Goal: Task Accomplishment & Management: Complete application form

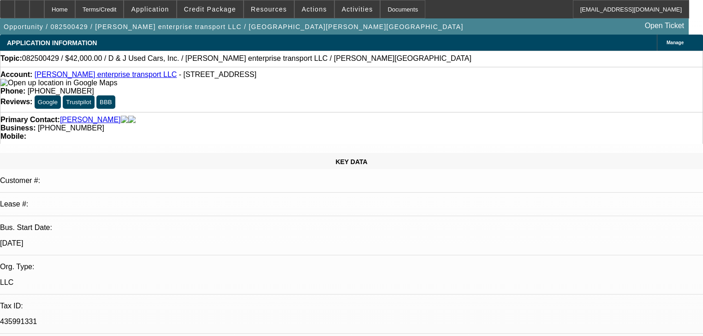
select select "0"
select select "2"
select select "0.1"
select select "4"
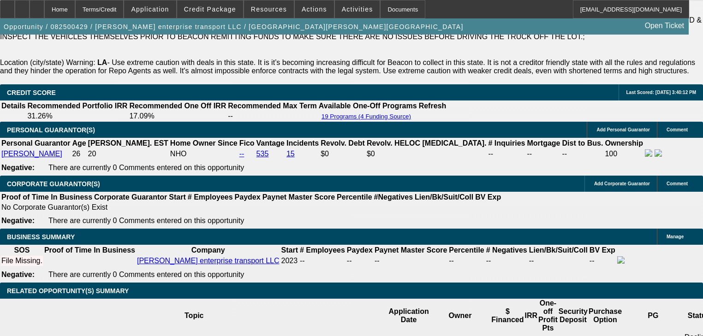
scroll to position [1366, 0]
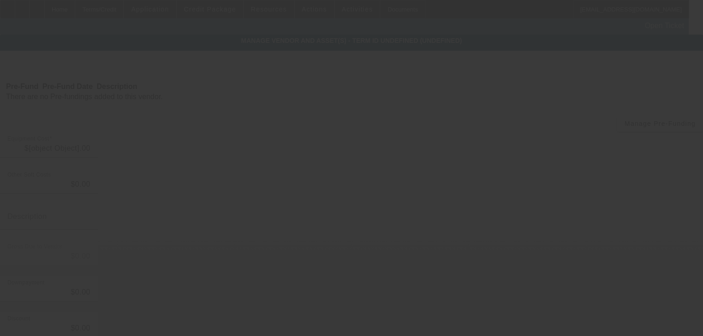
type input "$70,000.00"
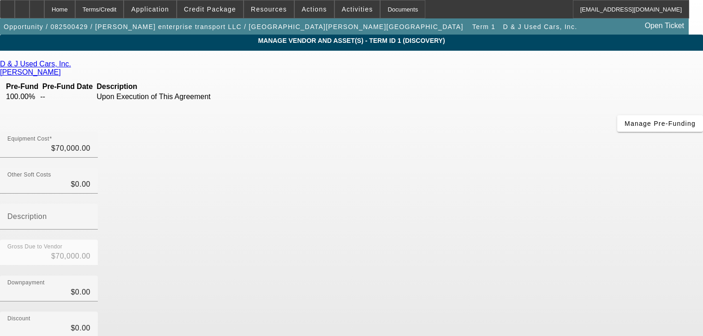
click at [73, 66] on icon at bounding box center [73, 64] width 0 height 8
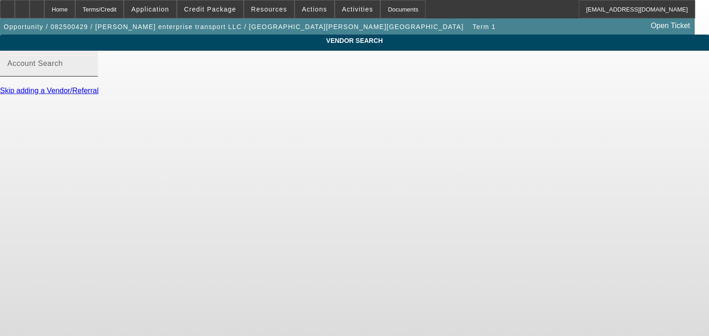
click at [63, 67] on mat-label "Account Search" at bounding box center [34, 64] width 55 height 8
click at [90, 73] on input "Account Search" at bounding box center [48, 67] width 83 height 11
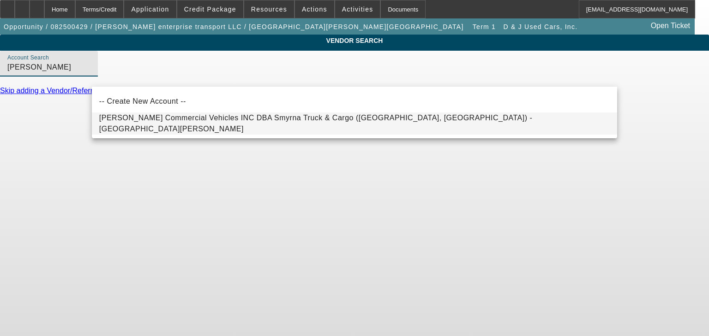
click at [190, 131] on mat-option "Fouts Commercial Vehicles INC DBA Smyrna Truck & Cargo (Milledgeville, GA) - Gr…" at bounding box center [354, 124] width 525 height 22
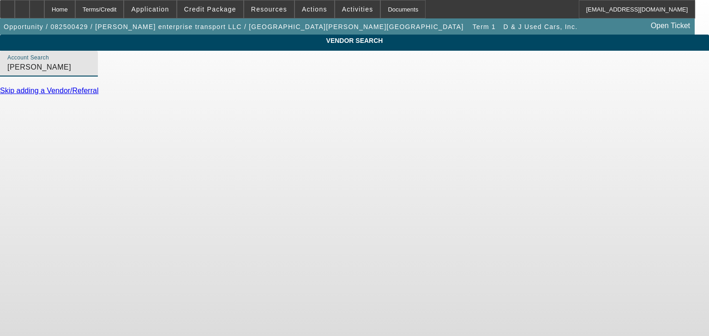
type input "Fouts Commercial Vehicles INC DBA Smyrna Truck & Cargo (Milledgeville, GA) - Gr…"
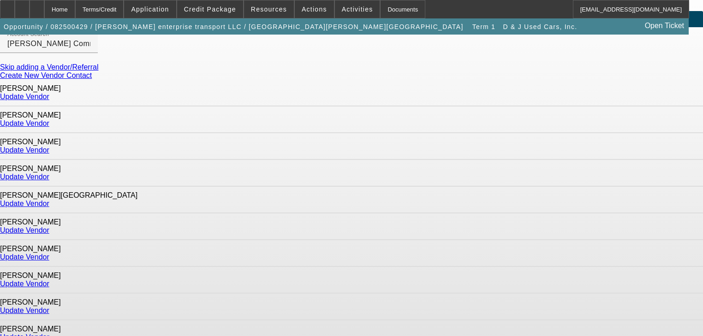
scroll to position [37, 0]
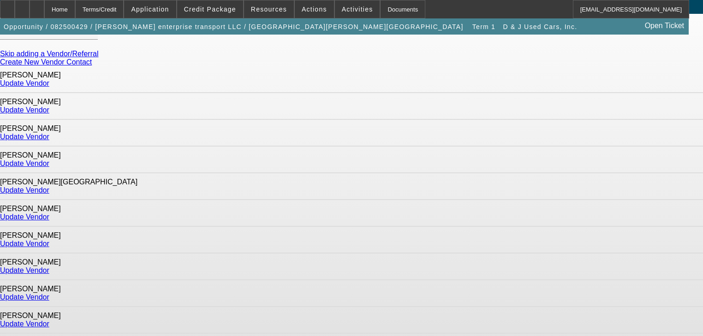
click at [49, 213] on link "Update Vendor" at bounding box center [24, 217] width 49 height 8
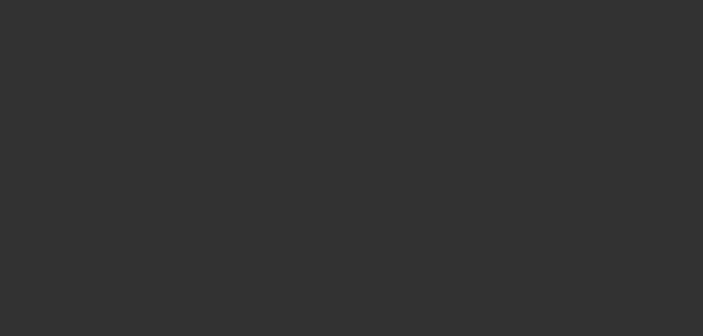
type input "$70,000.00"
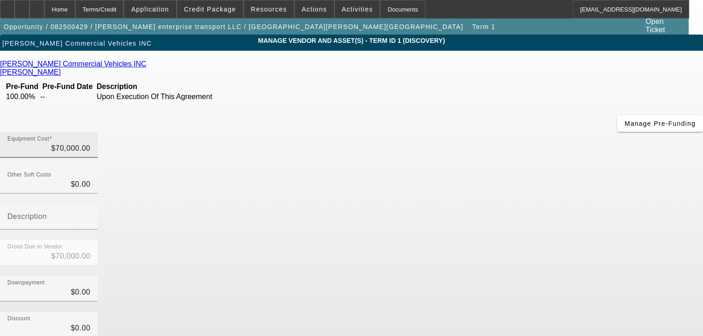
click at [90, 132] on div "Equipment Cost $70,000.00" at bounding box center [48, 145] width 83 height 26
click at [90, 143] on input "70000" at bounding box center [48, 148] width 83 height 11
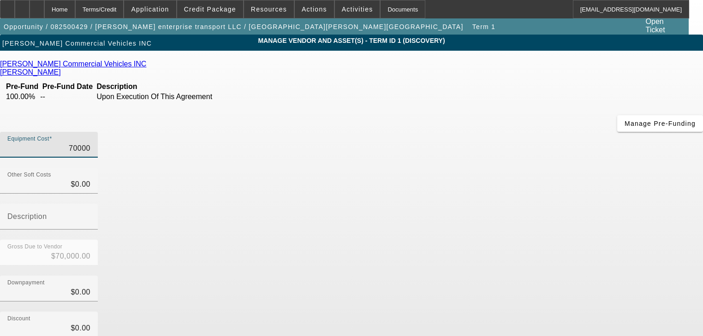
type input "1"
type input "$1.00"
type input "13"
type input "$13.00"
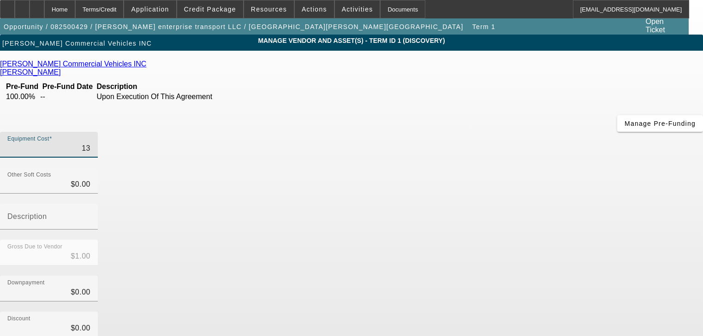
type input "$13.00"
type input "132"
type input "$132.00"
type input "1325"
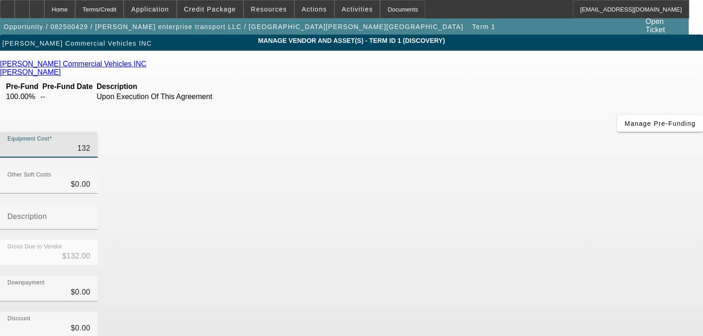
type input "$1,325.00"
type input "13259"
type input "$13,259.00"
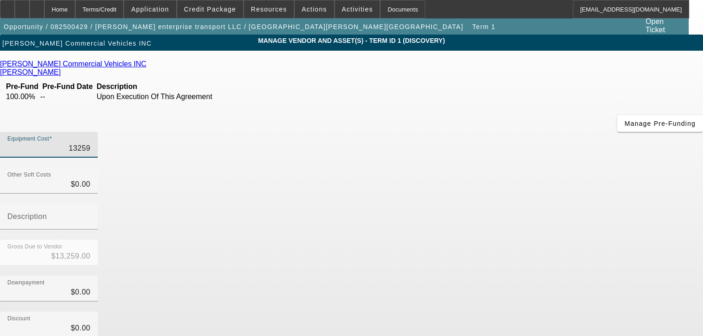
type input "132599"
type input "$132,599.00"
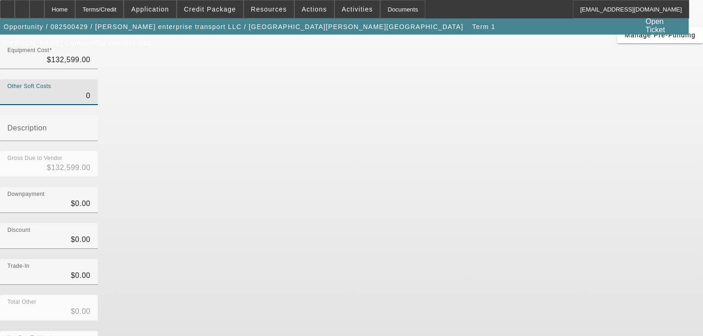
scroll to position [90, 0]
type input "$0.00"
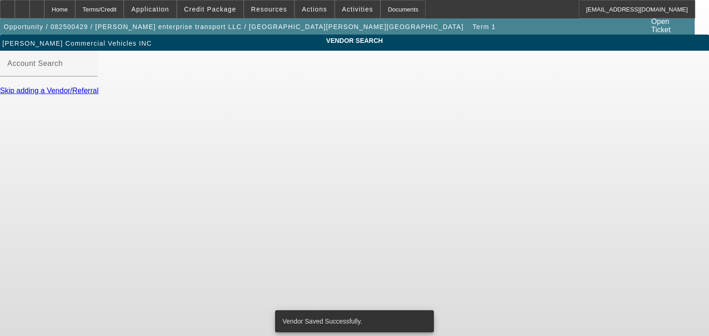
click at [98, 95] on link "Skip adding a Vendor/Referral" at bounding box center [49, 91] width 98 height 8
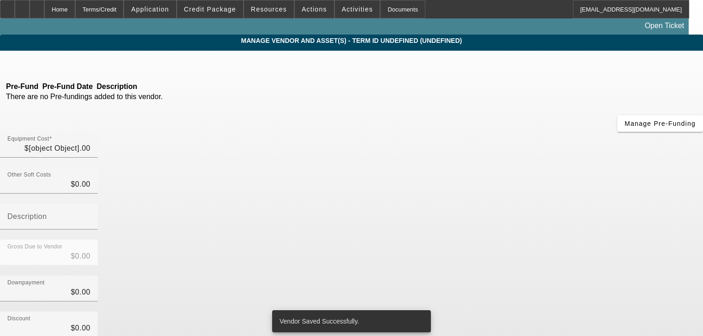
type input "$132,599.00"
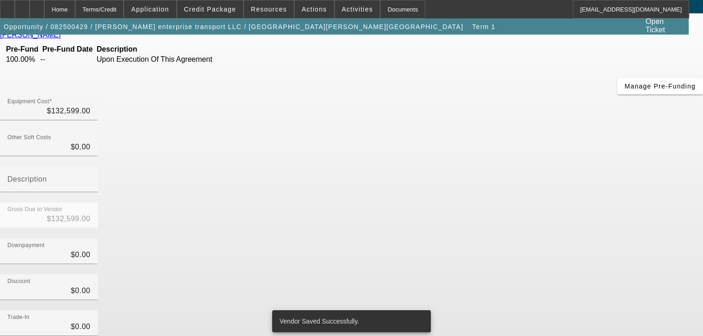
scroll to position [90, 0]
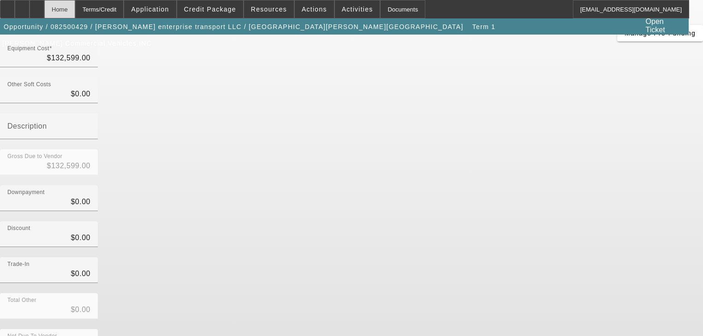
click at [75, 13] on div "Home" at bounding box center [59, 9] width 31 height 18
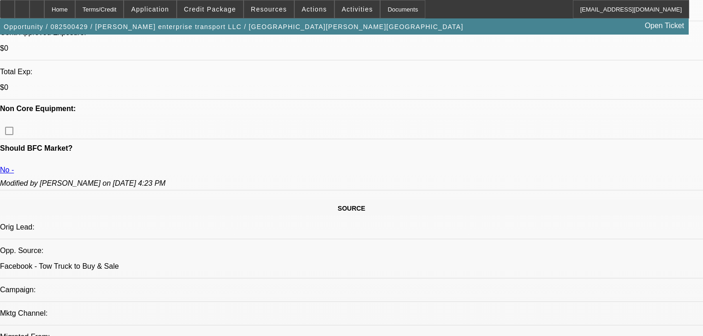
select select "0"
select select "2"
select select "0.1"
select select "4"
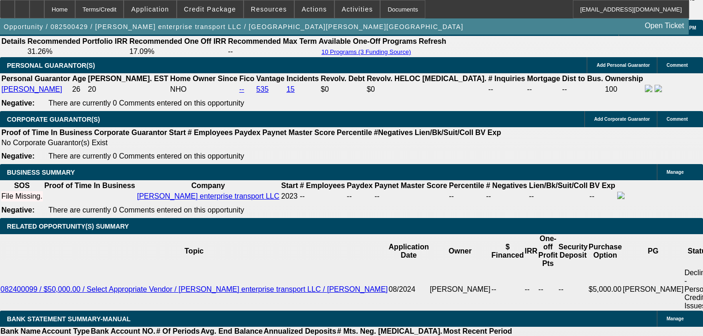
scroll to position [1362, 0]
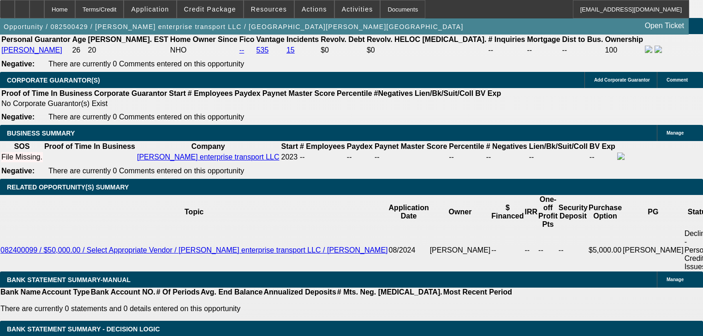
select select "0.2"
type input "$26,519.80"
type input "UNKNOWN"
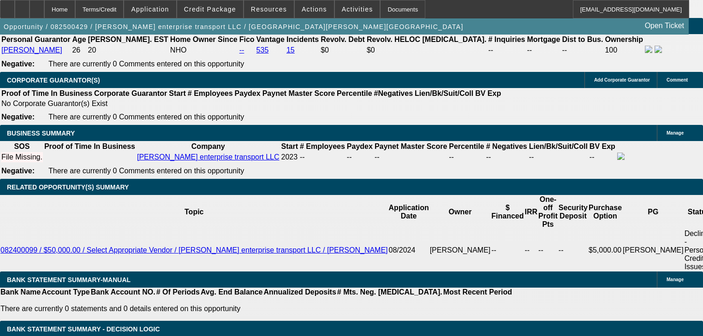
type input "$5,103.49"
type input "$10,206.98"
type input "$53,000.00"
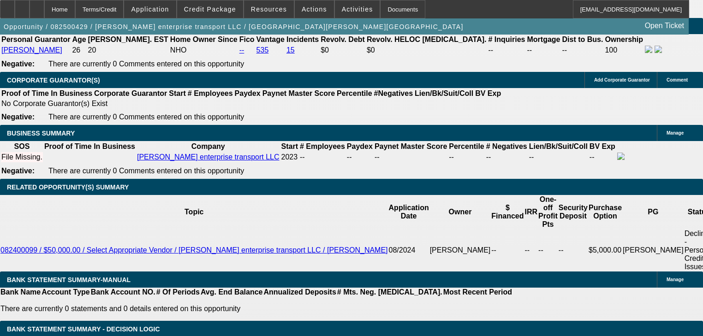
scroll to position [0, 0]
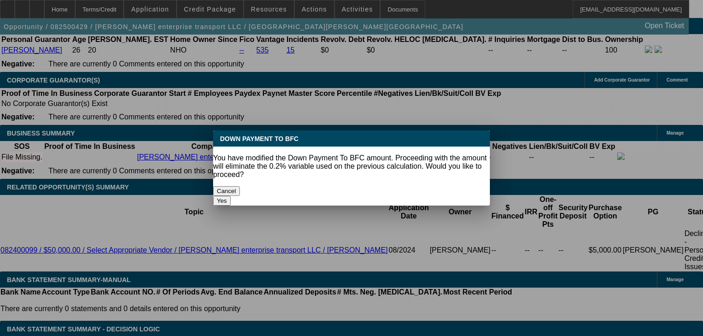
click at [231, 196] on button "Yes" at bounding box center [222, 201] width 18 height 10
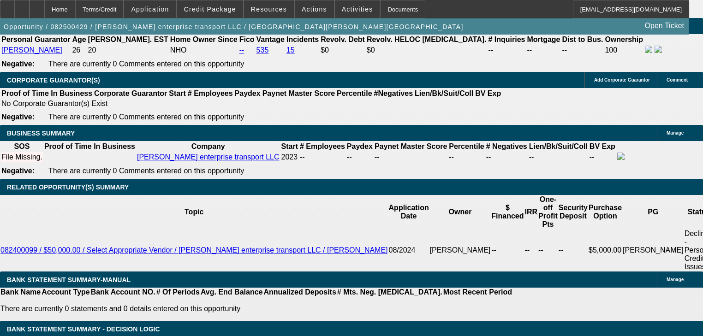
select select "0"
type input "$3,829.52"
type input "$7,659.04"
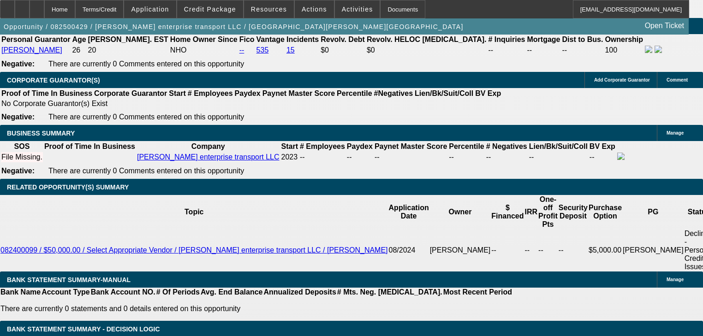
type input "6"
type input "$14,856.52"
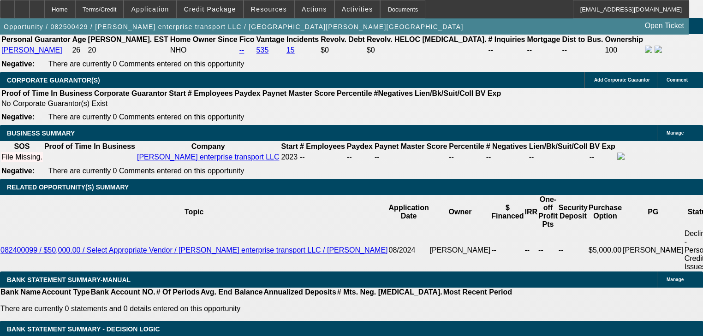
type input "$29,713.04"
type input "60"
type input "$3,084.59"
type input "$6,169.18"
type input "60"
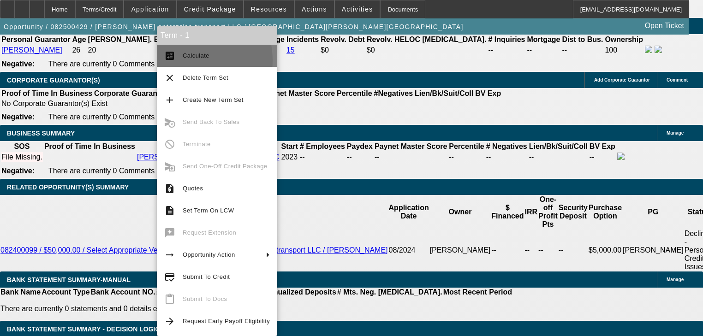
click at [183, 60] on span "Calculate" at bounding box center [226, 55] width 87 height 11
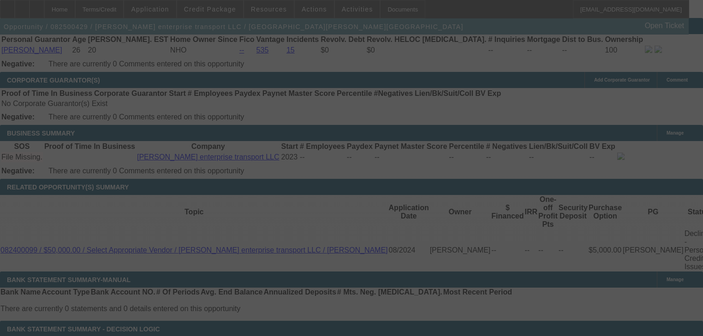
select select "0"
select select "2"
select select "0.1"
select select "4"
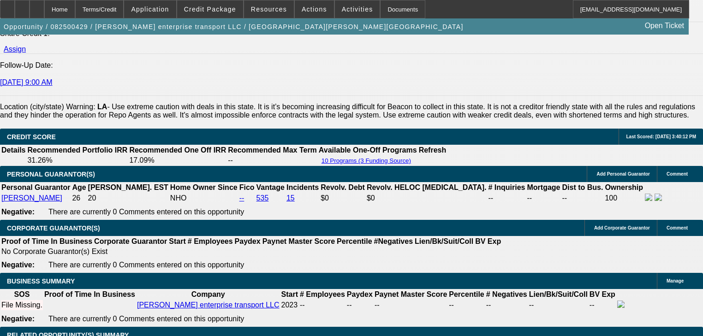
scroll to position [1214, 0]
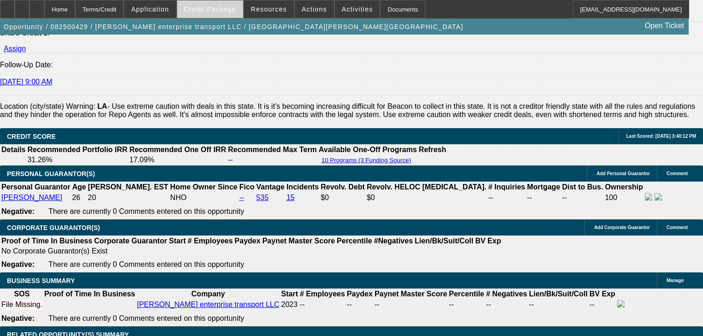
click at [235, 13] on span at bounding box center [210, 9] width 66 height 22
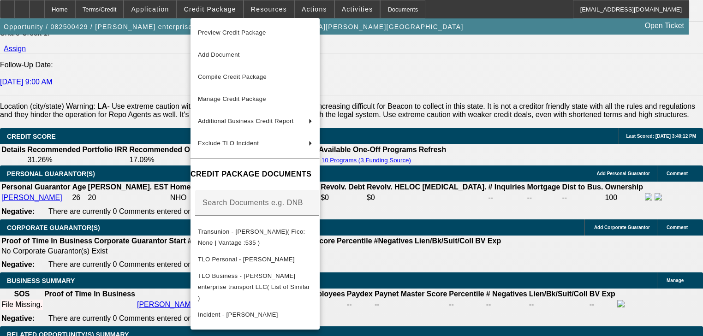
click at [459, 226] on div at bounding box center [351, 168] width 703 height 336
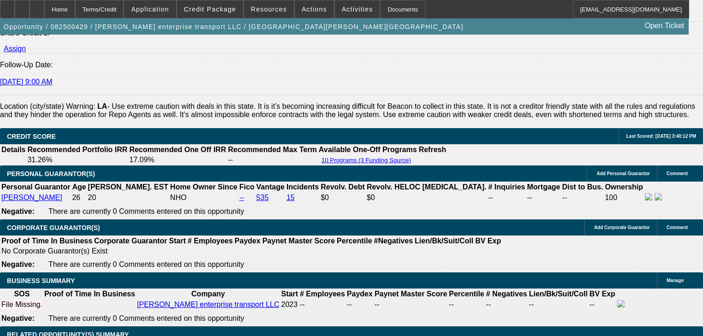
radio input "true"
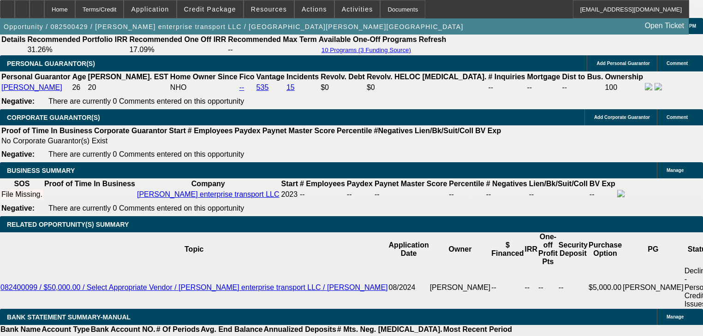
scroll to position [1325, 0]
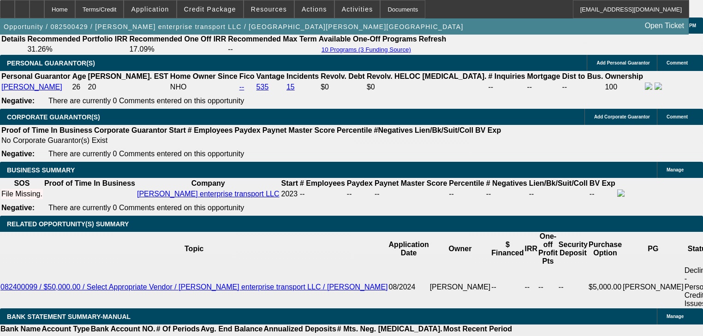
type textarea "Invoice from fouts/smyrna, last four months bank statements"
radio input "true"
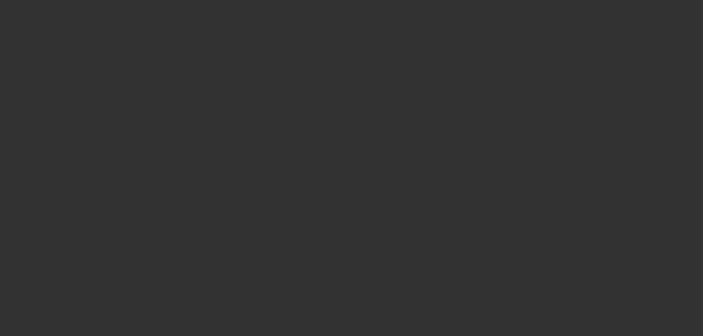
select select "0.2"
select select "2"
select select "0"
select select "6"
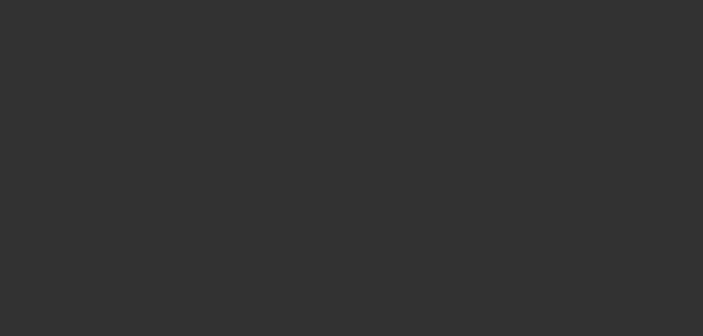
select select "0.2"
select select "2"
select select "0"
select select "6"
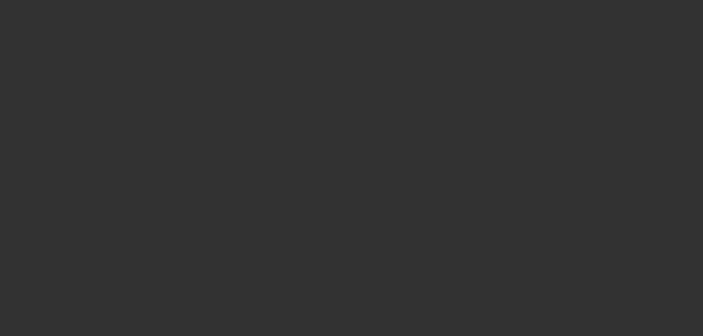
select select "0.2"
select select "0"
select select "6"
select select "0"
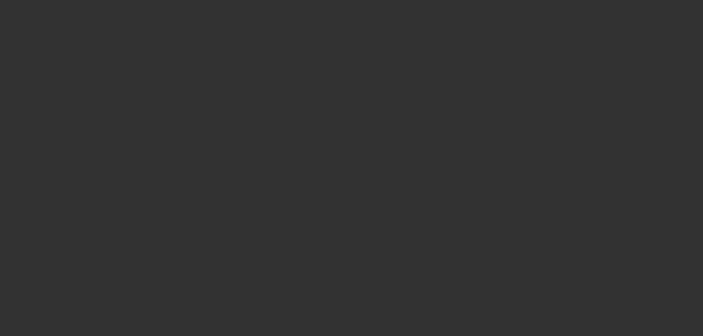
select select "0"
select select "0.1"
select select "4"
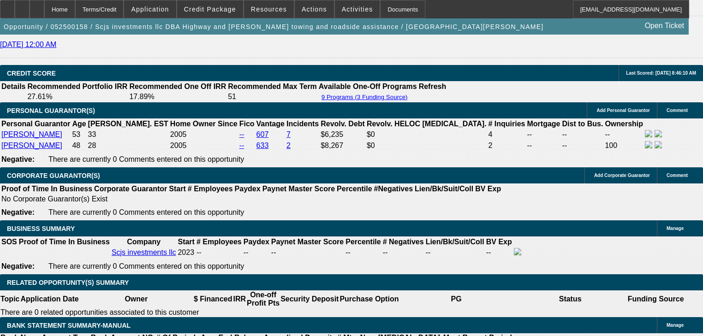
scroll to position [1403, 0]
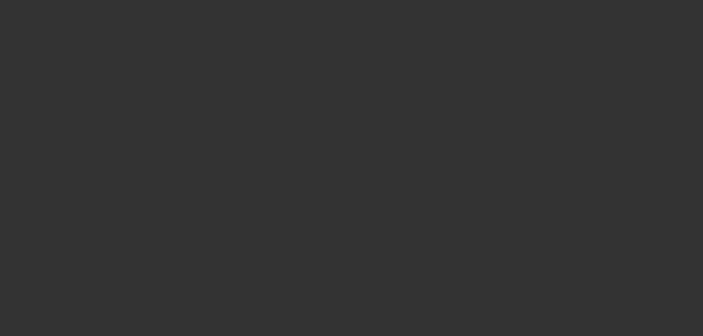
select select "0"
select select "2"
select select "0.1"
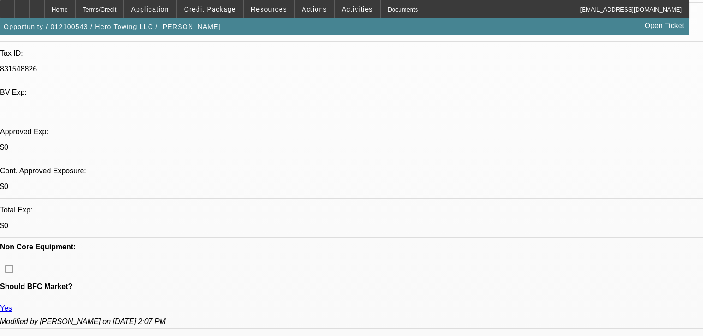
scroll to position [258, 0]
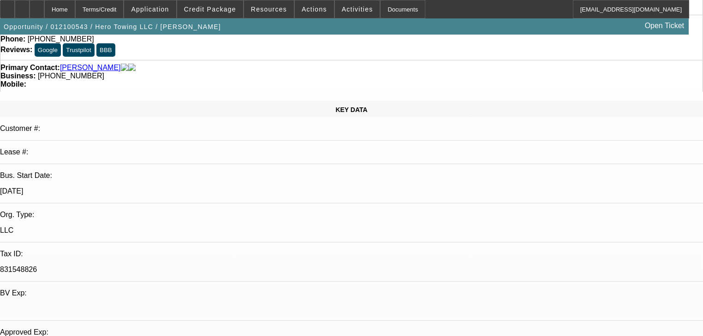
scroll to position [221, 0]
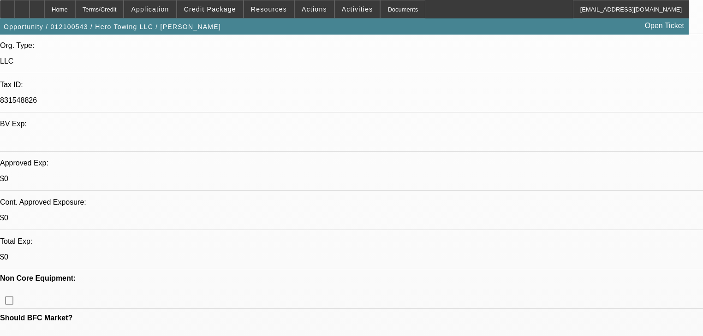
click at [166, 13] on span at bounding box center [150, 9] width 52 height 22
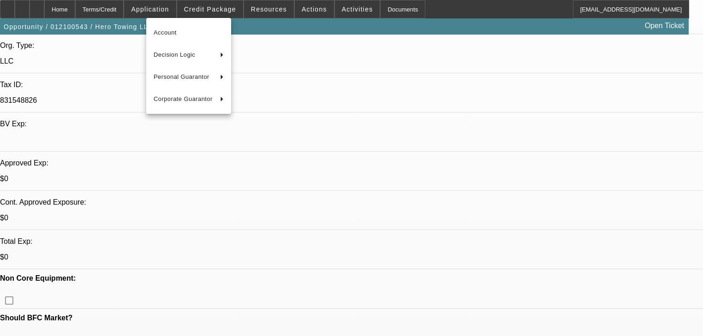
click at [199, 15] on div at bounding box center [351, 168] width 703 height 336
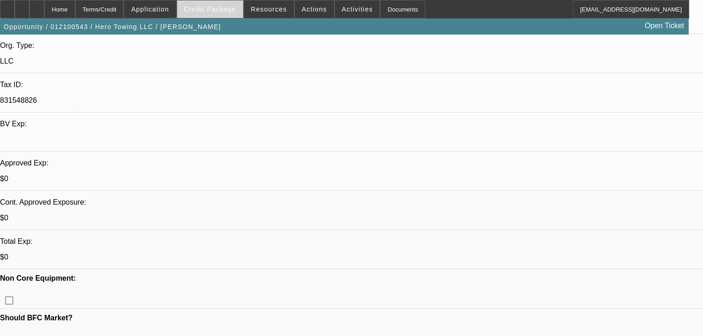
click at [200, 15] on span at bounding box center [210, 9] width 66 height 22
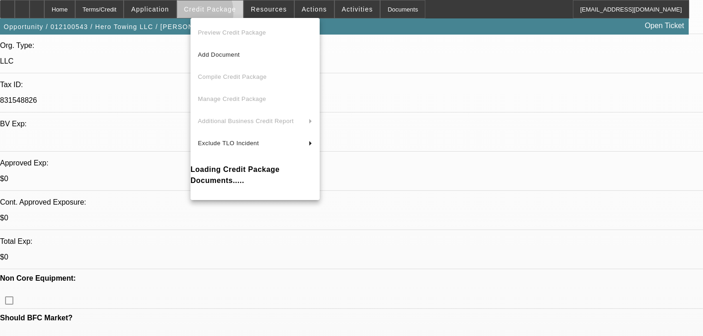
click at [200, 15] on div at bounding box center [351, 168] width 703 height 336
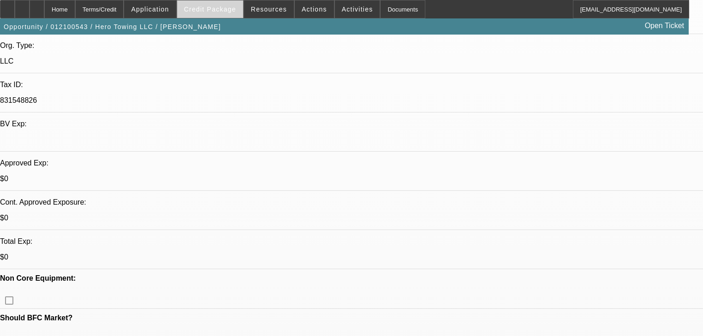
click at [216, 11] on span "Credit Package" at bounding box center [210, 9] width 52 height 7
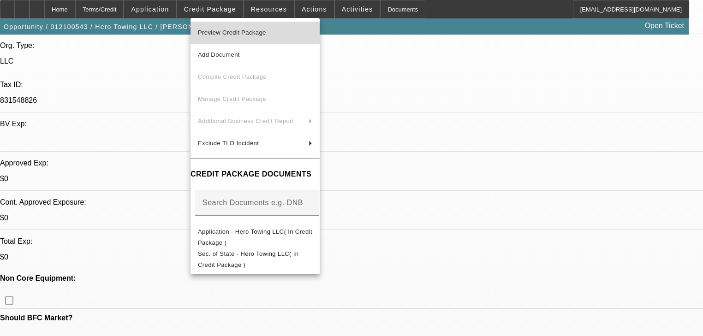
click at [218, 26] on button "Preview Credit Package" at bounding box center [255, 33] width 129 height 22
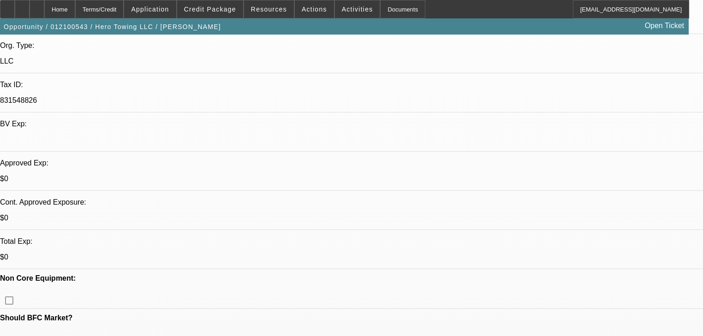
radio input "true"
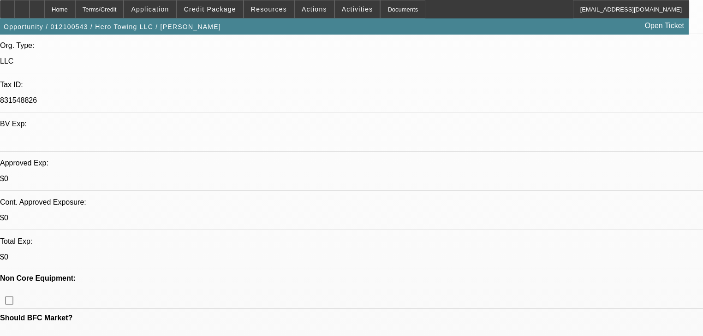
paste textarea "I should be able to get this approved around 20% down. You sent worst case scen…"
type textarea "I should be able to get this approved around 20% down. You sent worst case scen…"
radio input "true"
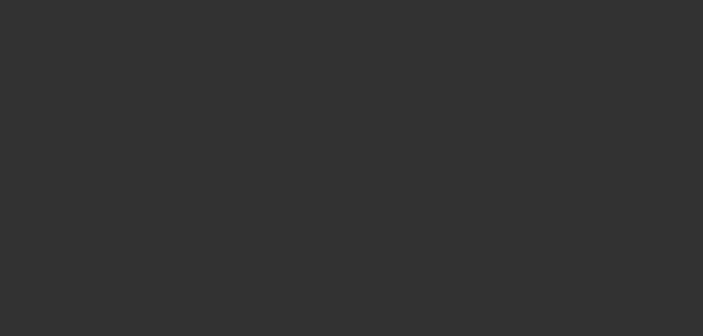
scroll to position [0, 0]
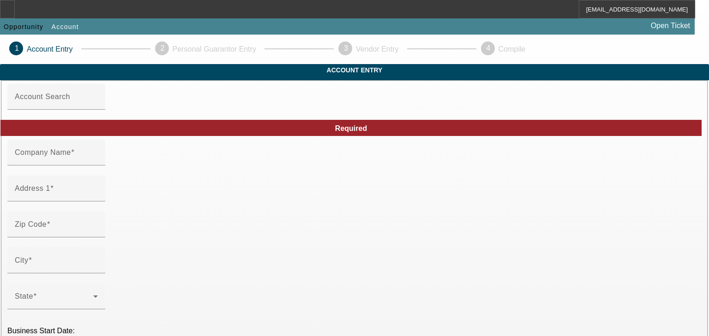
type input "Hero Towing LLC"
type input "785 Kilkenny Cir"
type input "30058"
type input "Lithonia"
type input "(770) 369-1992"
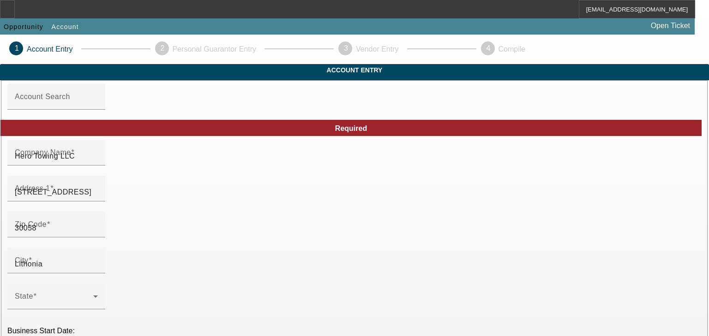
type input "oapeace213@yahoo.com"
type input "831548826"
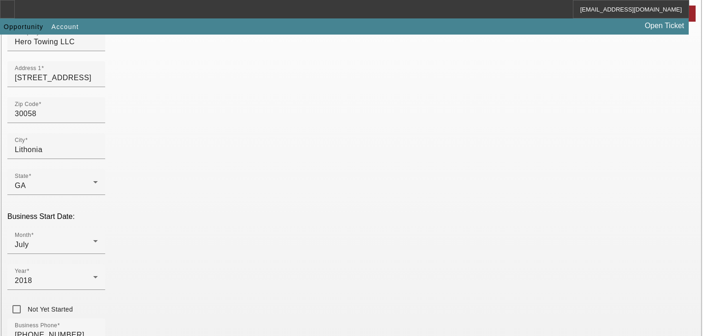
scroll to position [221, 0]
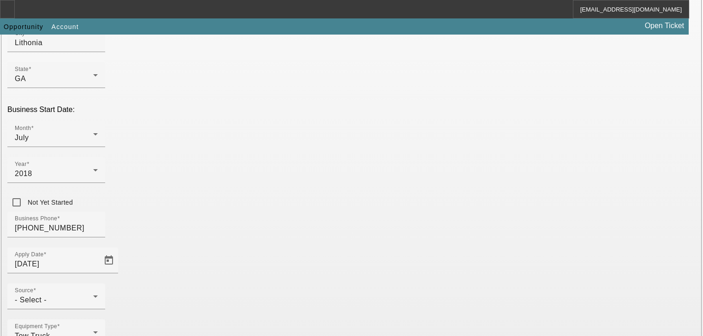
click at [284, 212] on div "Business Phone (770) 369-1992" at bounding box center [351, 230] width 688 height 36
click at [98, 284] on div "Source - Select -" at bounding box center [56, 297] width 83 height 26
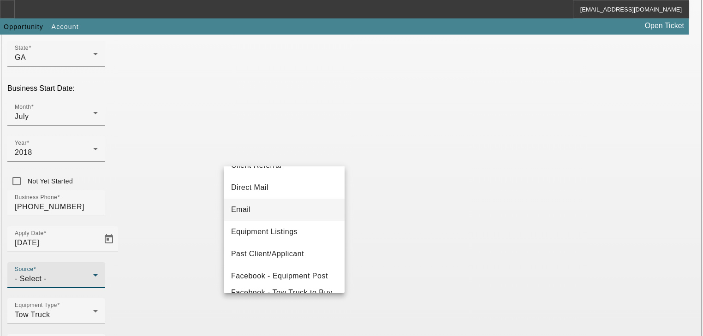
scroll to position [111, 0]
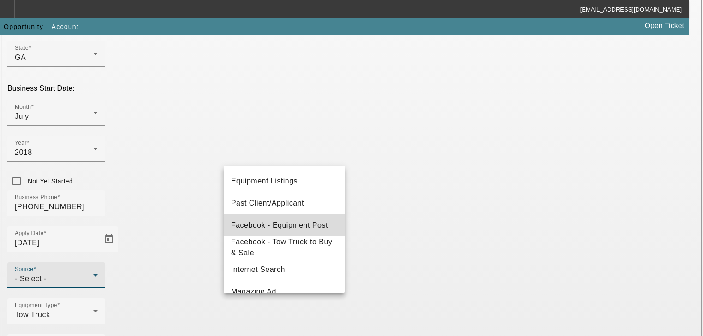
click at [317, 221] on span "Facebook - Equipment Post" at bounding box center [279, 225] width 97 height 11
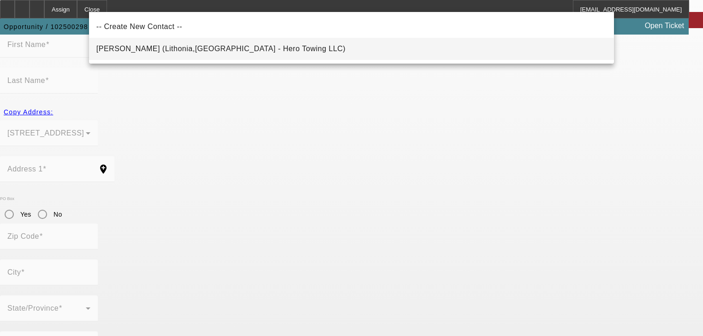
drag, startPoint x: 253, startPoint y: 62, endPoint x: 253, endPoint y: 57, distance: 5.1
click at [253, 59] on div "-- Create New Contact -- Pearce, Omar (Lithonia,GA - Hero Towing LLC)" at bounding box center [351, 38] width 525 height 52
click at [254, 55] on mat-option "Pearce, Omar (Lithonia,GA - Hero Towing LLC)" at bounding box center [351, 49] width 525 height 22
type input "Pearce, Omar (Lithonia,GA - Hero Towing LLC)"
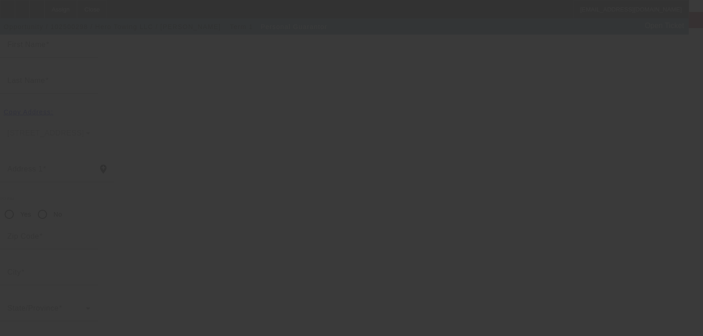
scroll to position [110, 0]
type input "Omar"
type input "Pearce"
type input "785 Kilkenny Circle"
radio input "true"
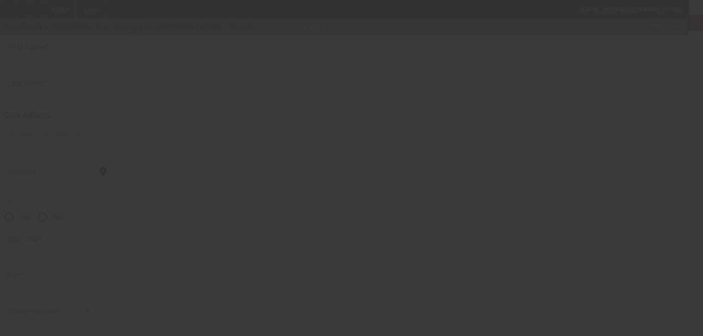
type input "30058"
type input "Lithonia"
type input "[PHONE_NUMBER]"
type input "100"
type input "670-12-4451"
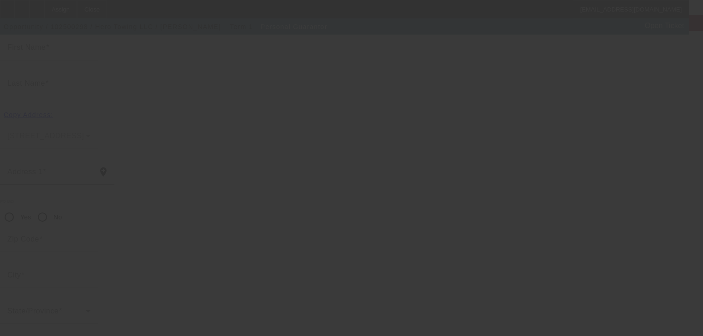
type input "oapeace213@yahoo.com"
type input "[PHONE_NUMBER]"
type input "$0.00"
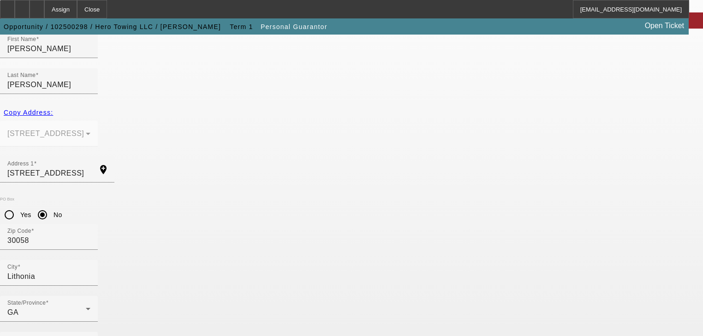
scroll to position [113, 0]
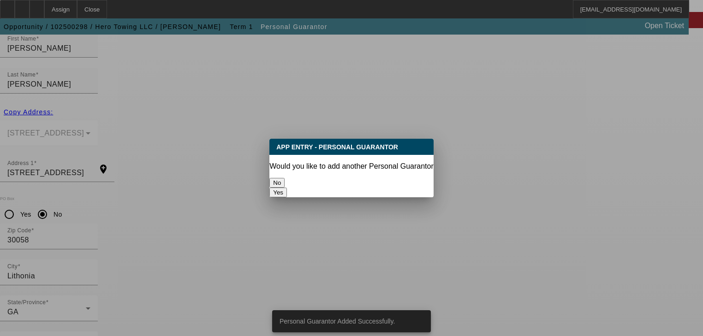
scroll to position [0, 0]
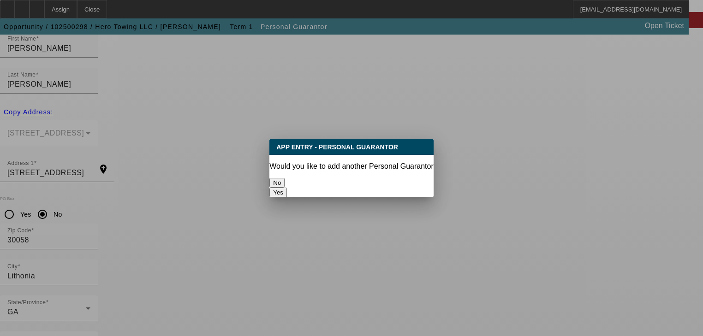
click at [285, 178] on button "No" at bounding box center [276, 183] width 15 height 10
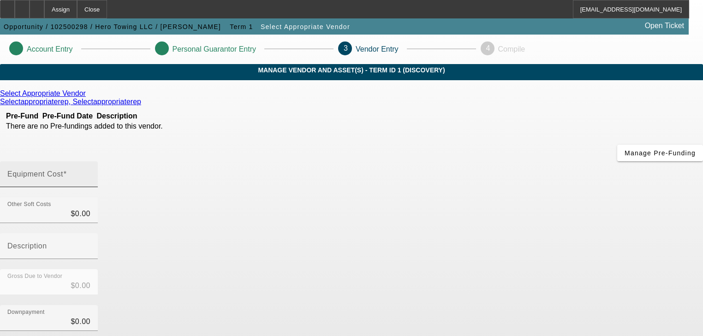
click at [90, 173] on input "Equipment Cost" at bounding box center [48, 178] width 83 height 11
type input "5"
type input "$5.00"
type input "52"
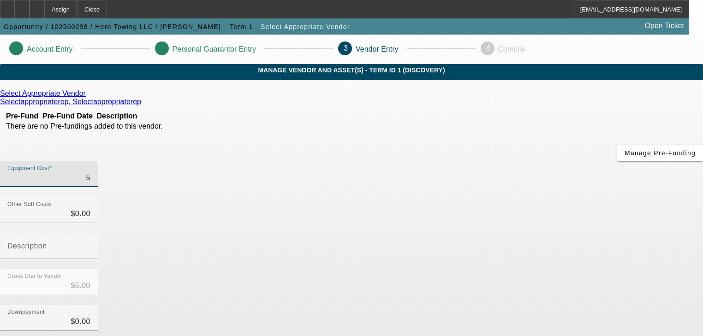
type input "$52.00"
type input "520"
type input "$520.00"
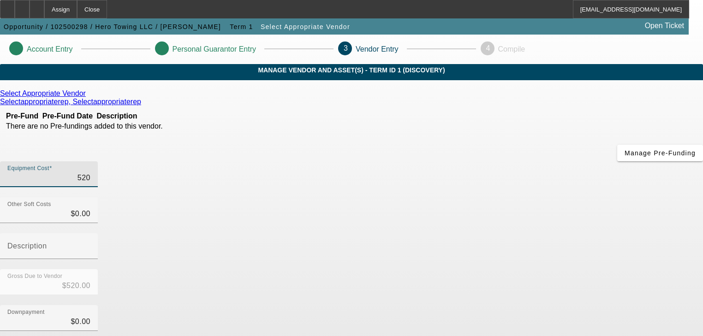
type input "5200"
type input "$5,200.00"
type input "52000"
type input "$52,000.00"
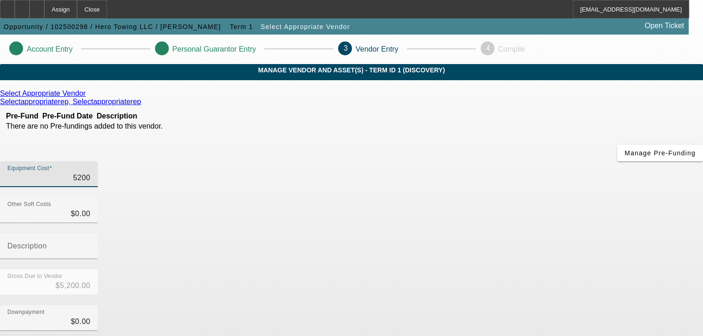
type input "$52,000.00"
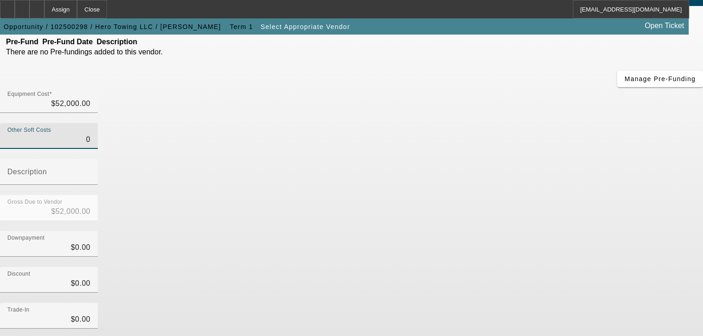
scroll to position [128, 0]
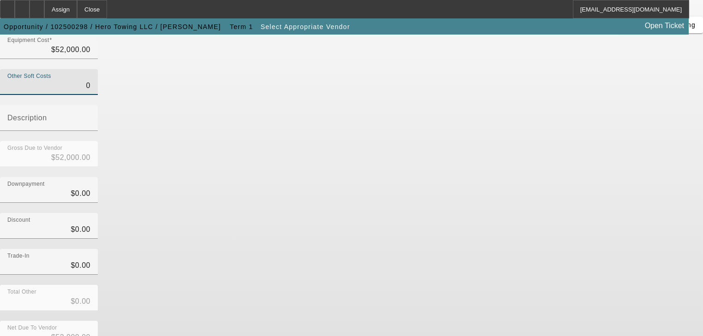
type input "$0.00"
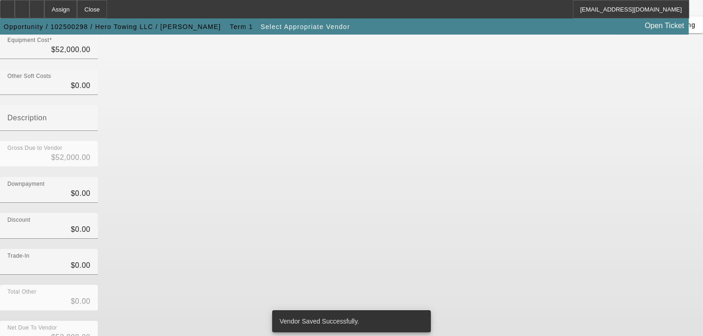
scroll to position [0, 0]
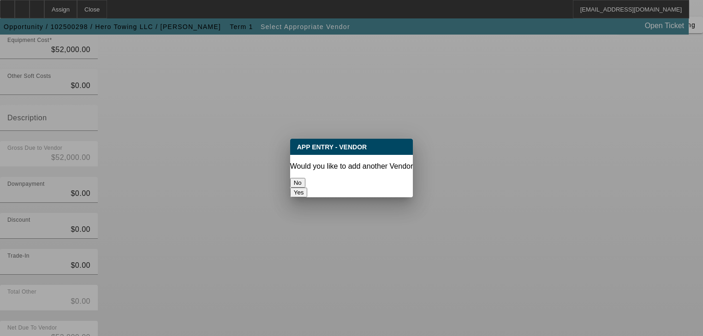
click at [305, 181] on button "No" at bounding box center [297, 183] width 15 height 10
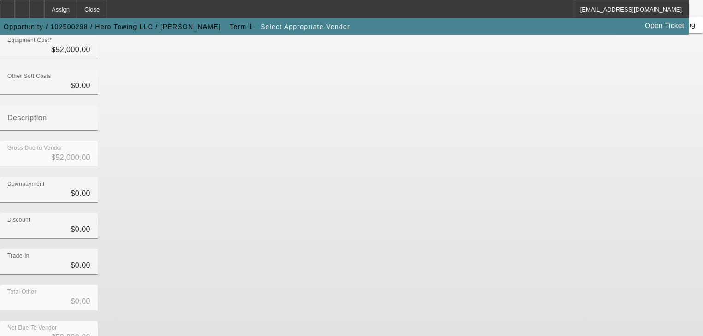
scroll to position [128, 0]
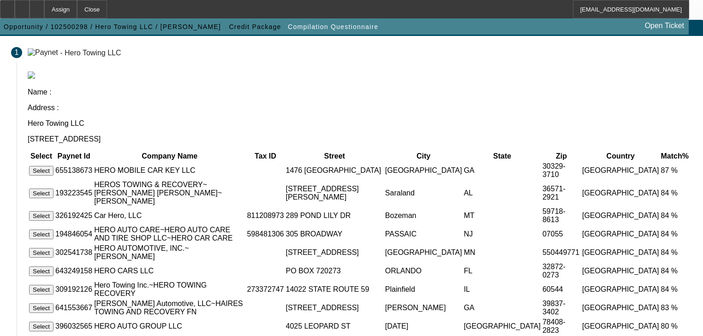
scroll to position [125, 0]
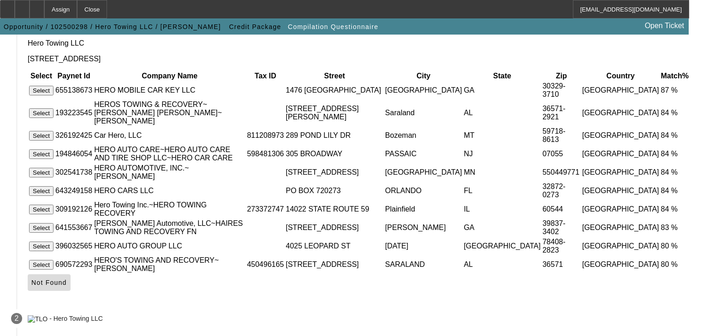
click at [71, 272] on span at bounding box center [49, 283] width 43 height 22
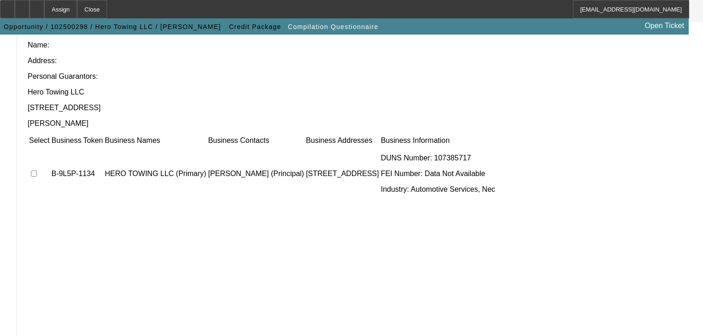
click at [37, 171] on input "checkbox" at bounding box center [34, 174] width 6 height 6
checkbox input "true"
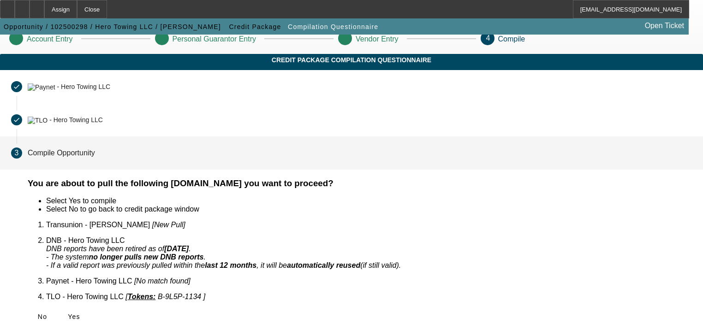
scroll to position [0, 0]
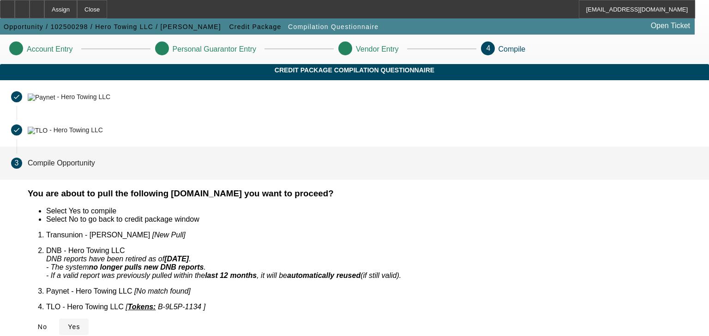
click at [68, 323] on icon at bounding box center [68, 326] width 0 height 7
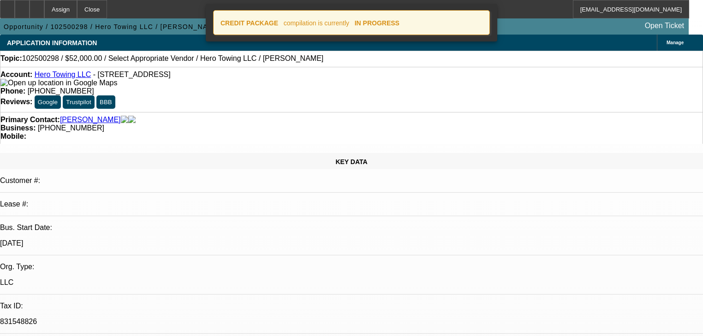
select select "0"
select select "2"
select select "0.1"
select select "4"
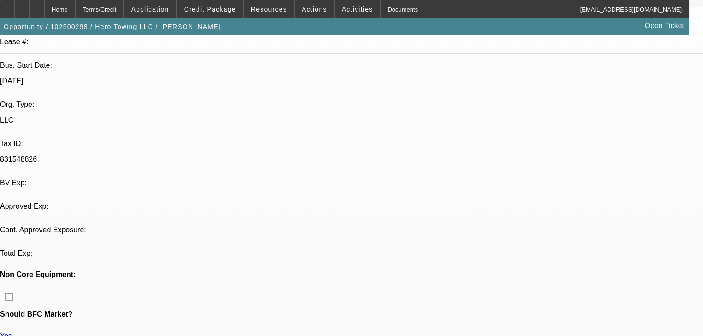
select select "0"
select select "2"
select select "0.1"
select select "4"
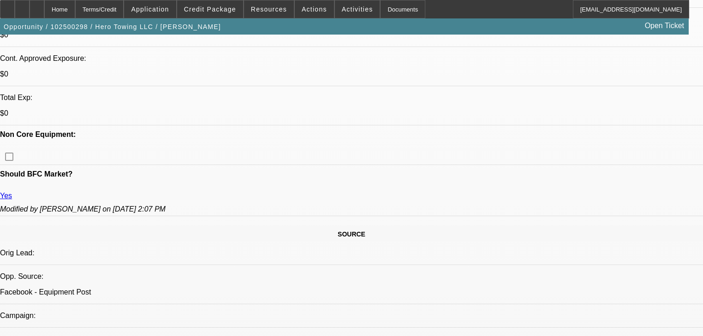
scroll to position [295, 0]
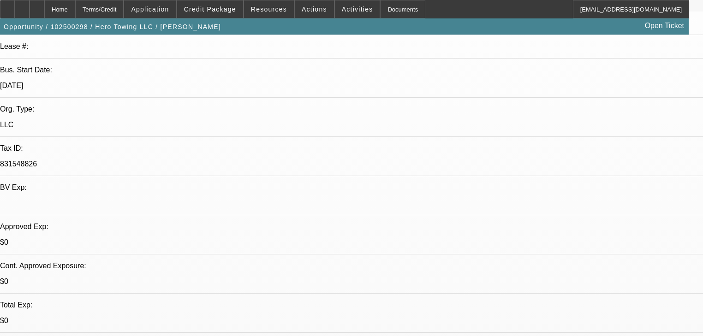
scroll to position [111, 0]
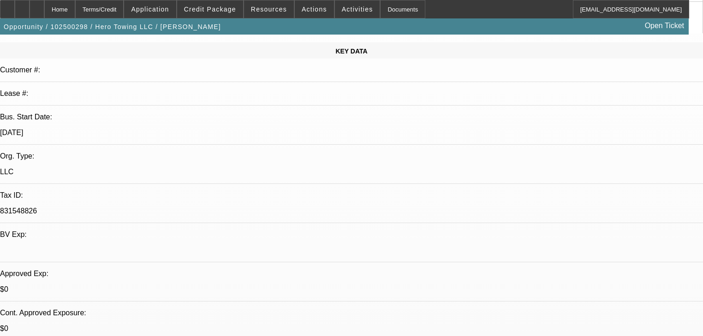
radio input "true"
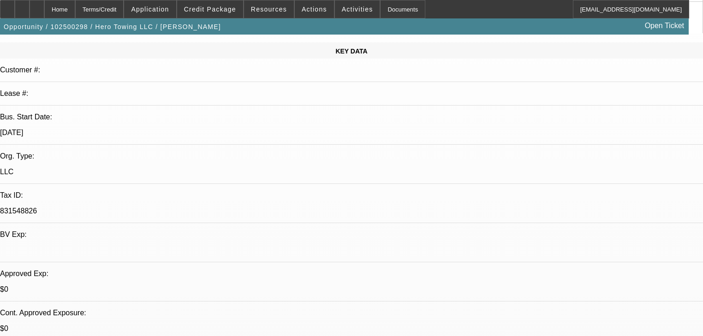
paste textarea "We had your application in [DATE], would you like me to reopen it with no impac…"
type textarea "We had your application in [DATE], would you like me to reopen it with no impac…"
